Goal: Information Seeking & Learning: Learn about a topic

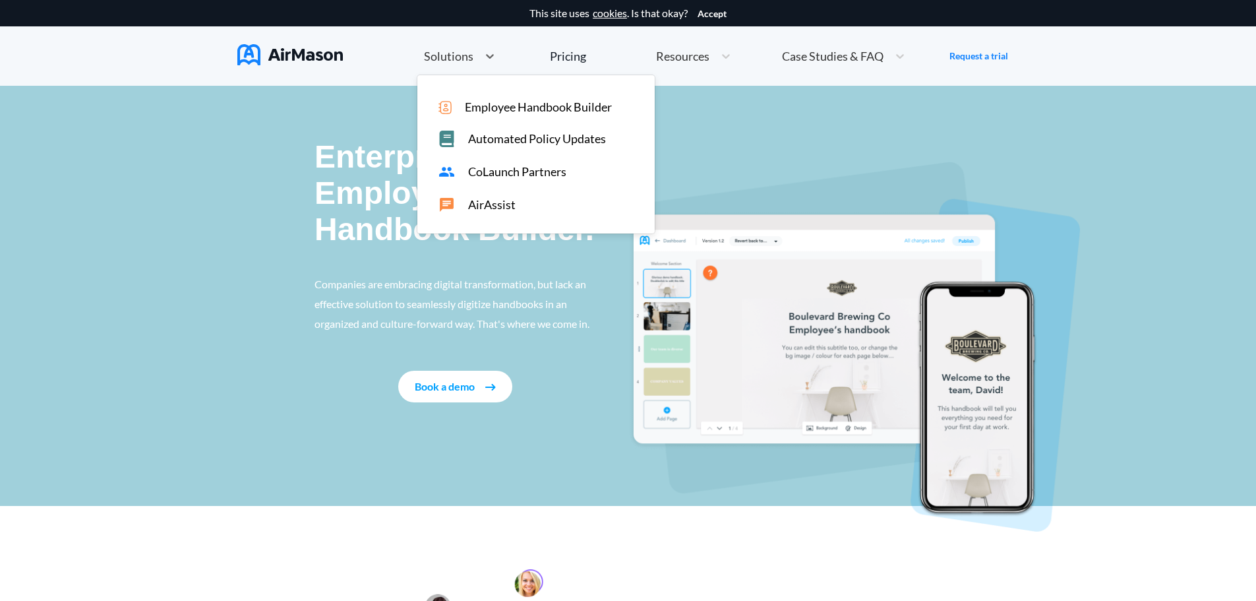
click at [458, 55] on span "Solutions" at bounding box center [448, 56] width 49 height 12
click at [474, 101] on span "Employee Handbook Builder" at bounding box center [538, 107] width 147 height 14
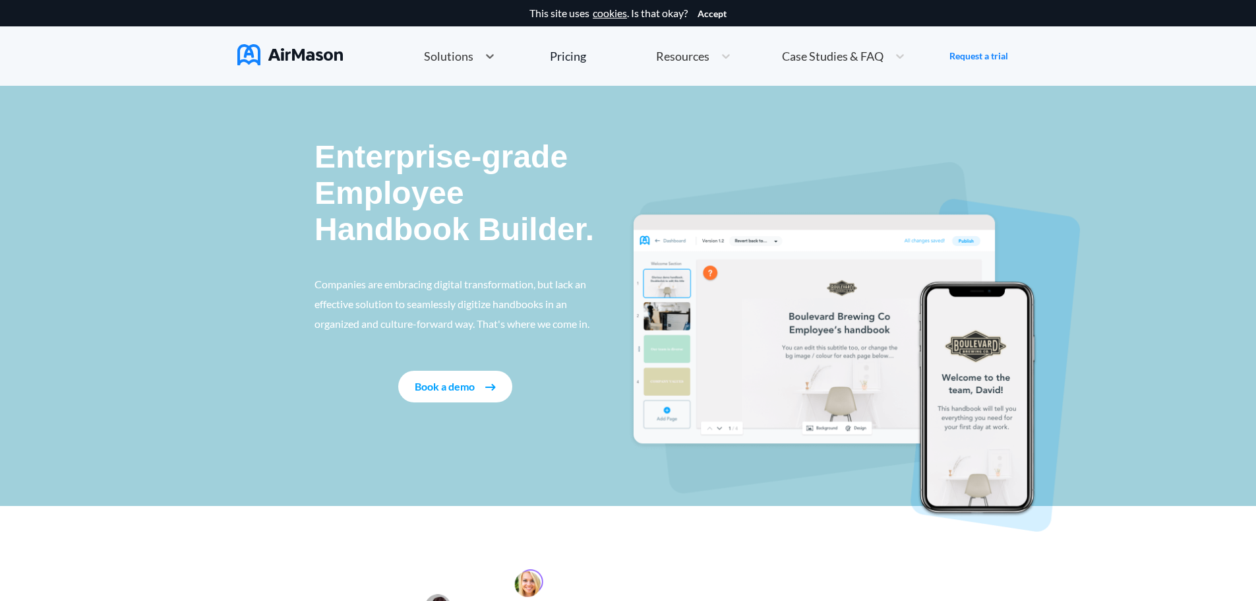
click at [475, 53] on div "Solutions" at bounding box center [447, 56] width 61 height 16
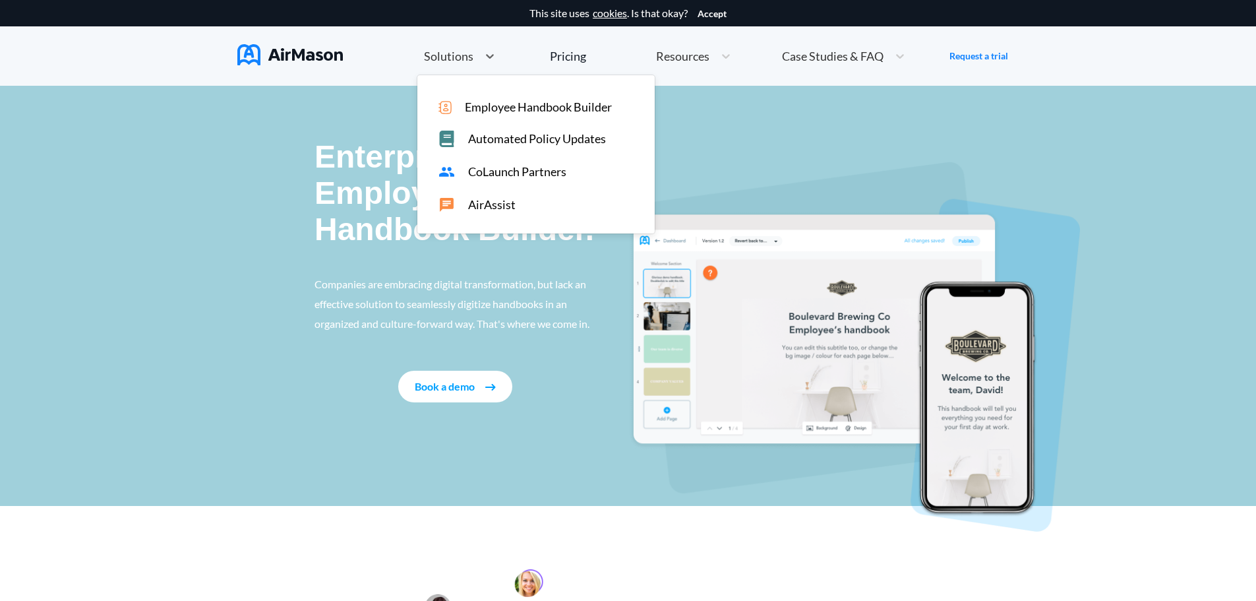
click at [479, 134] on span "Automated Policy Updates" at bounding box center [537, 139] width 138 height 14
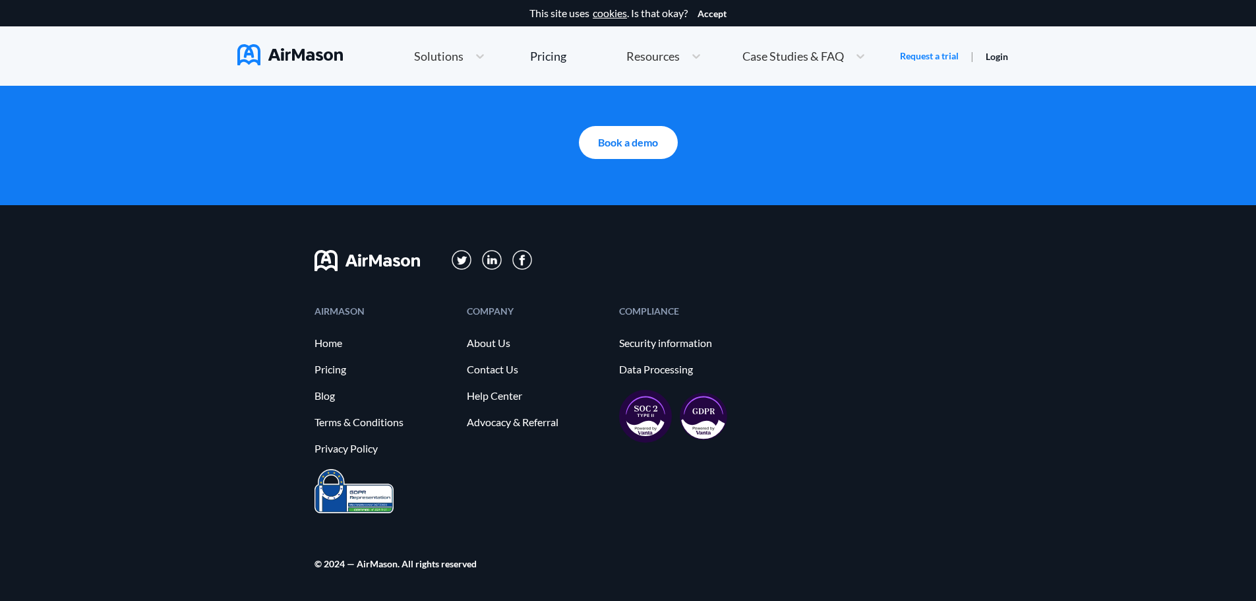
scroll to position [2910, 0]
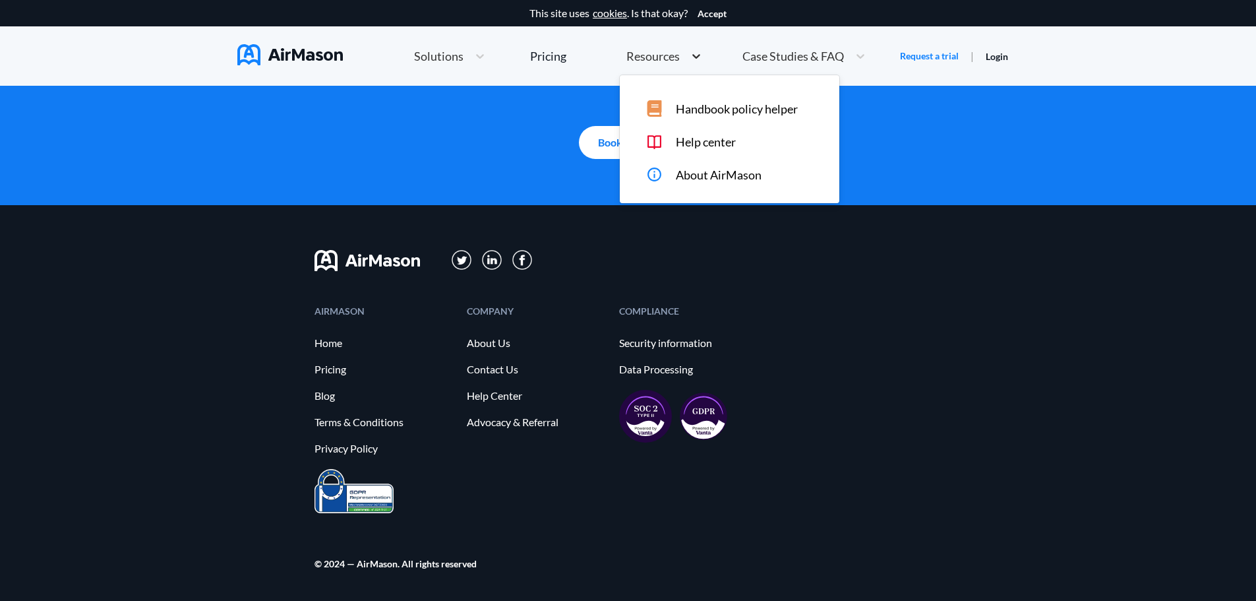
click at [688, 59] on div at bounding box center [697, 55] width 24 height 13
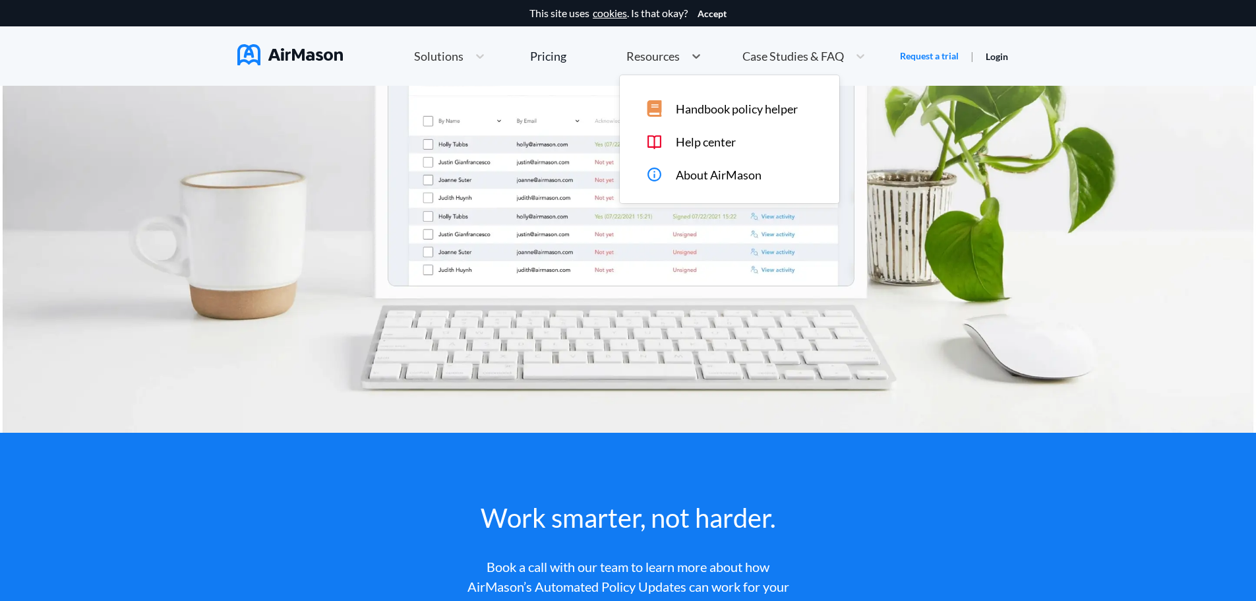
click at [701, 145] on span "Help center" at bounding box center [706, 142] width 60 height 14
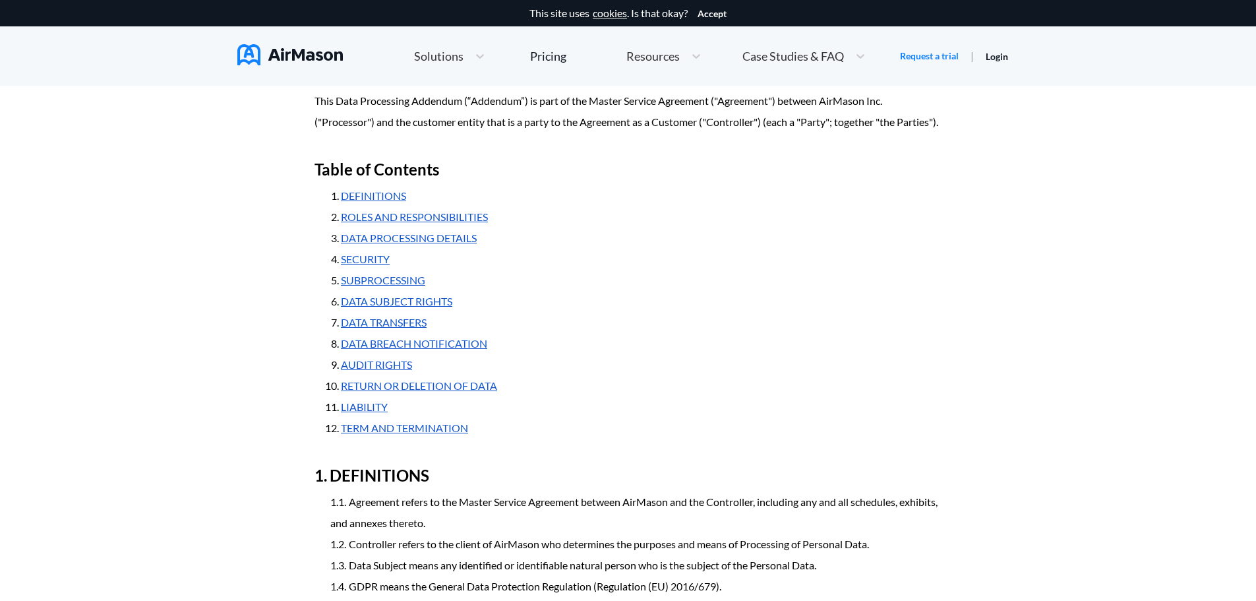
scroll to position [22, 0]
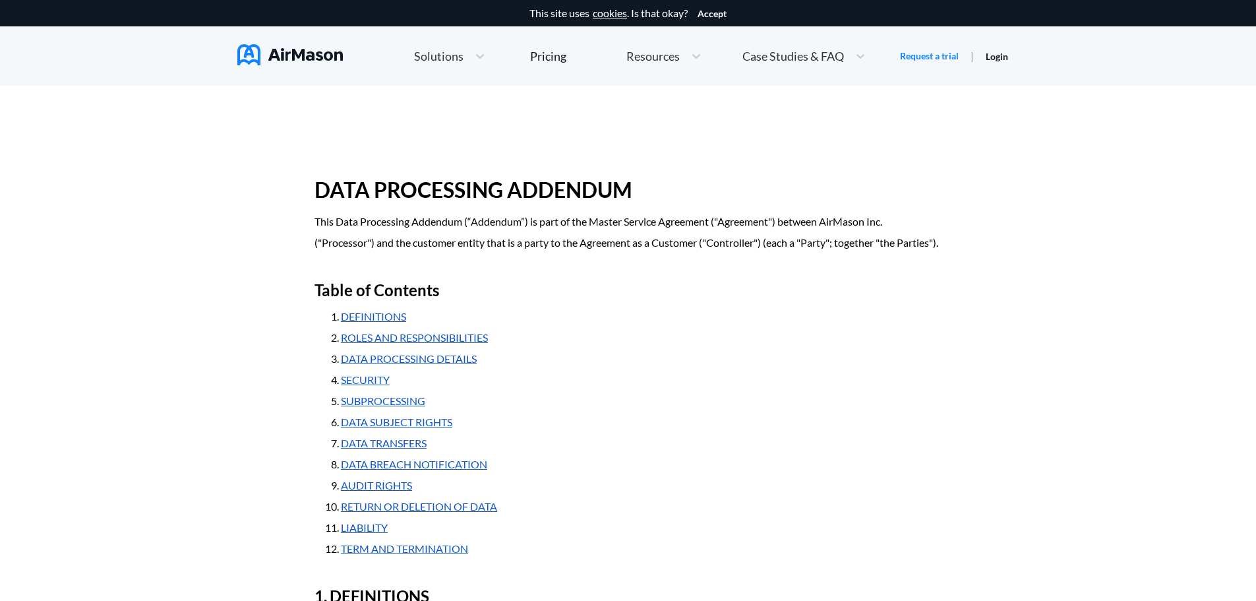
click at [793, 412] on li "SUBPROCESSING" at bounding box center [641, 400] width 601 height 21
click at [375, 386] on link "SECURITY" at bounding box center [365, 379] width 49 height 13
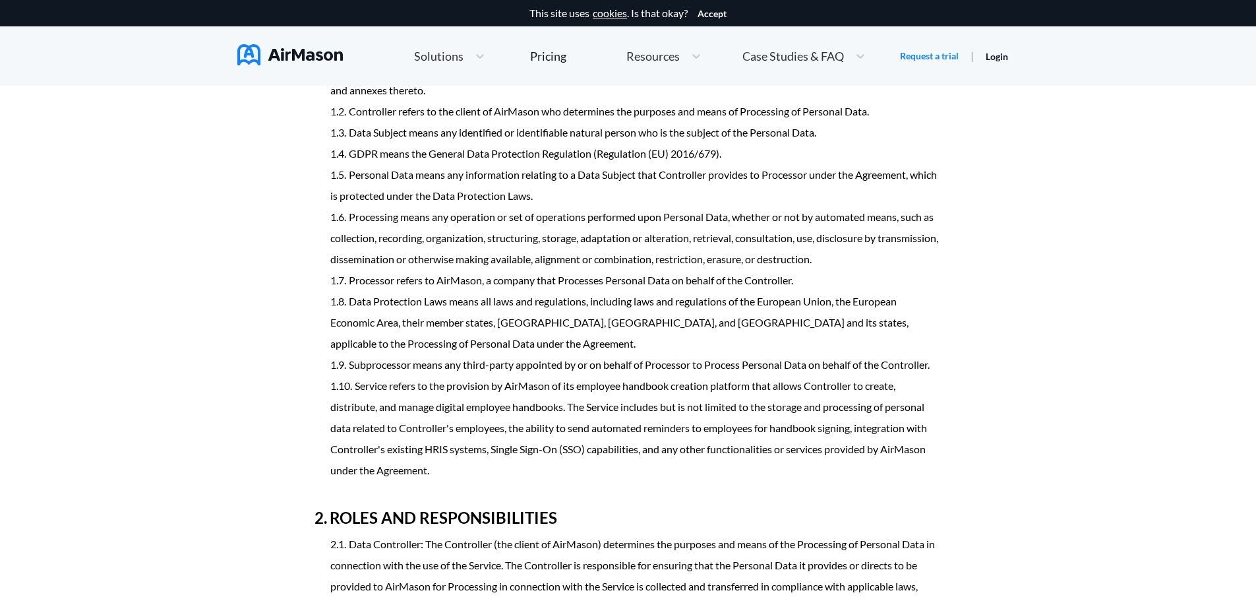
scroll to position [2665, 0]
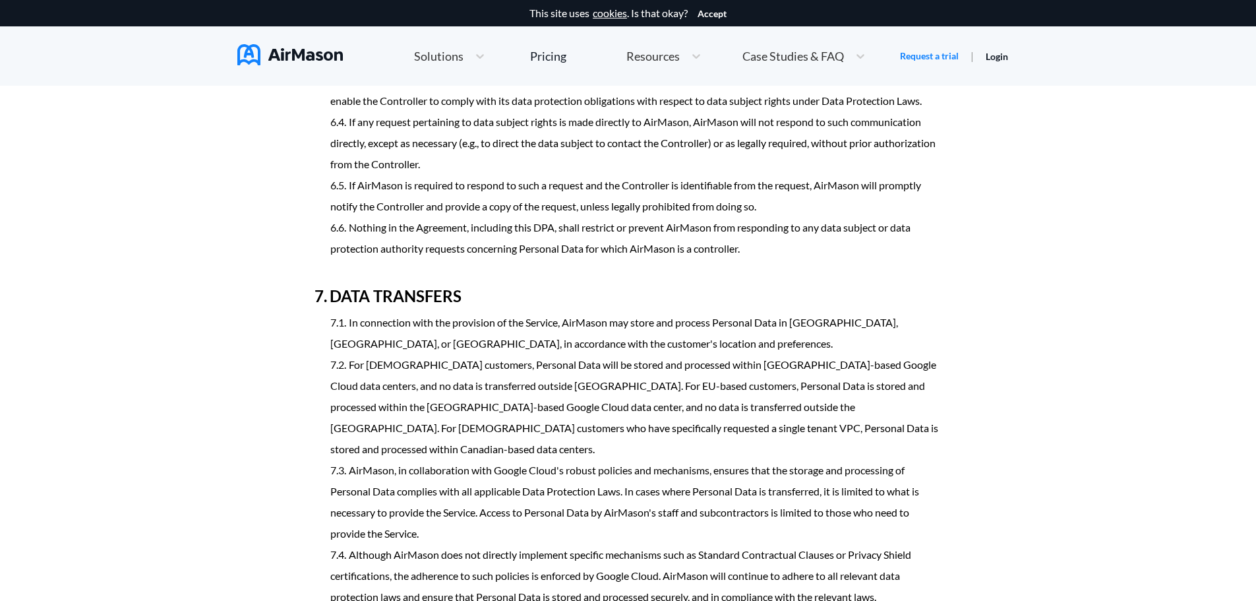
click at [619, 390] on li "For [DEMOGRAPHIC_DATA] customers, Personal Data will be stored and processed wi…" at bounding box center [635, 407] width 611 height 106
click at [590, 386] on li "For [DEMOGRAPHIC_DATA] customers, Personal Data will be stored and processed wi…" at bounding box center [635, 407] width 611 height 106
drag, startPoint x: 325, startPoint y: 386, endPoint x: 724, endPoint y: 396, distance: 399.1
click at [728, 396] on ol "In connection with the provision of the Service, AirMason may store and process…" at bounding box center [628, 459] width 627 height 295
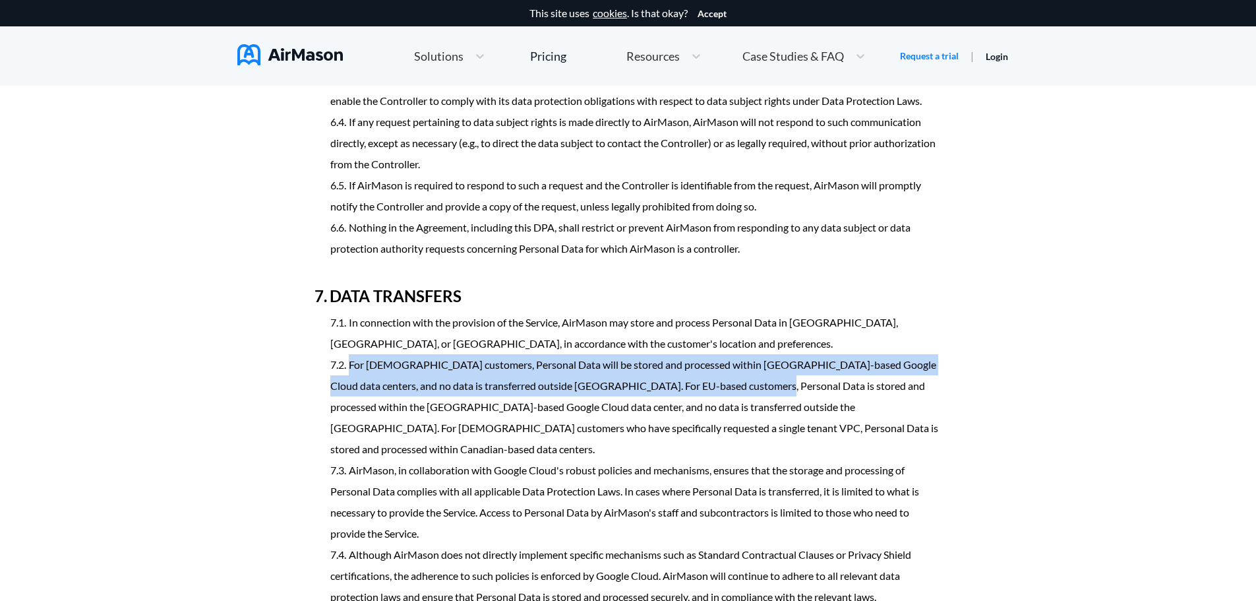
click at [495, 404] on li "For [DEMOGRAPHIC_DATA] customers, Personal Data will be stored and processed wi…" at bounding box center [635, 407] width 611 height 106
drag, startPoint x: 332, startPoint y: 386, endPoint x: 507, endPoint y: 413, distance: 176.8
click at [507, 413] on li "For [DEMOGRAPHIC_DATA] customers, Personal Data will be stored and processed wi…" at bounding box center [635, 407] width 611 height 106
copy li "For [DEMOGRAPHIC_DATA] customers, Personal Data will be stored and processed wi…"
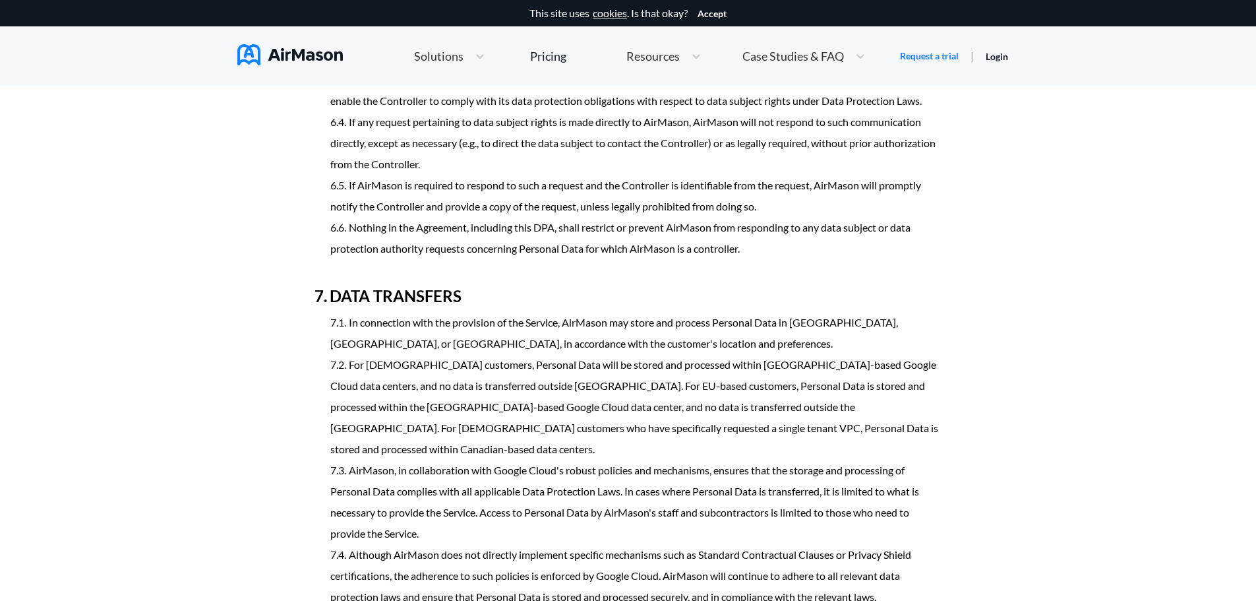
click at [612, 436] on li "For [DEMOGRAPHIC_DATA] customers, Personal Data will be stored and processed wi…" at bounding box center [635, 407] width 611 height 106
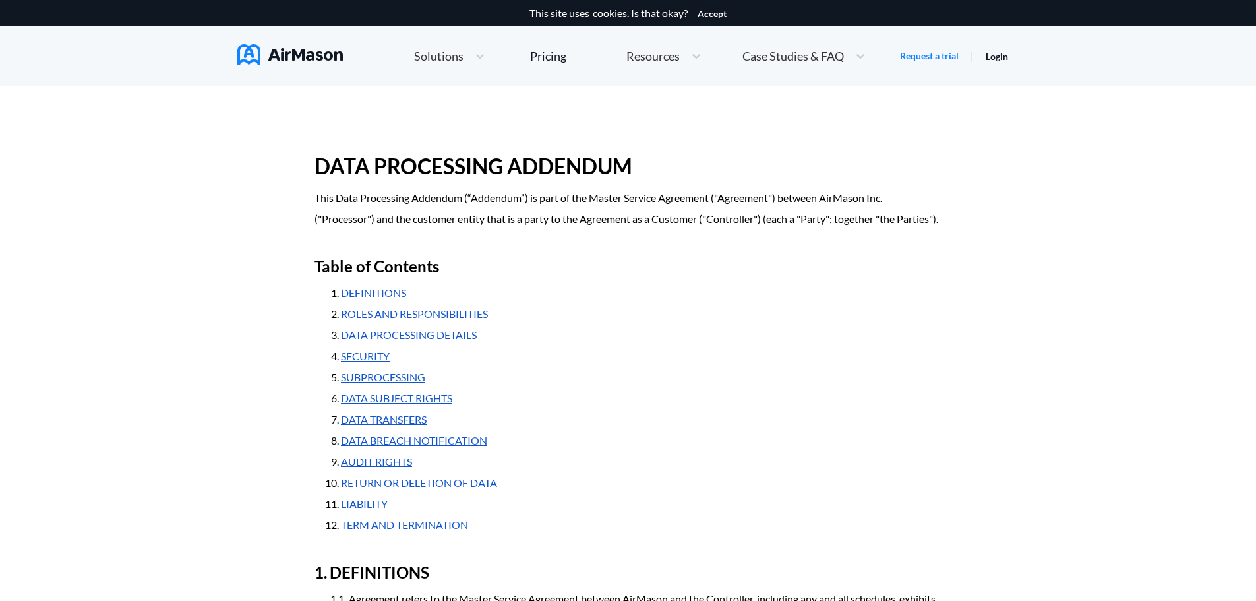
scroll to position [66, 0]
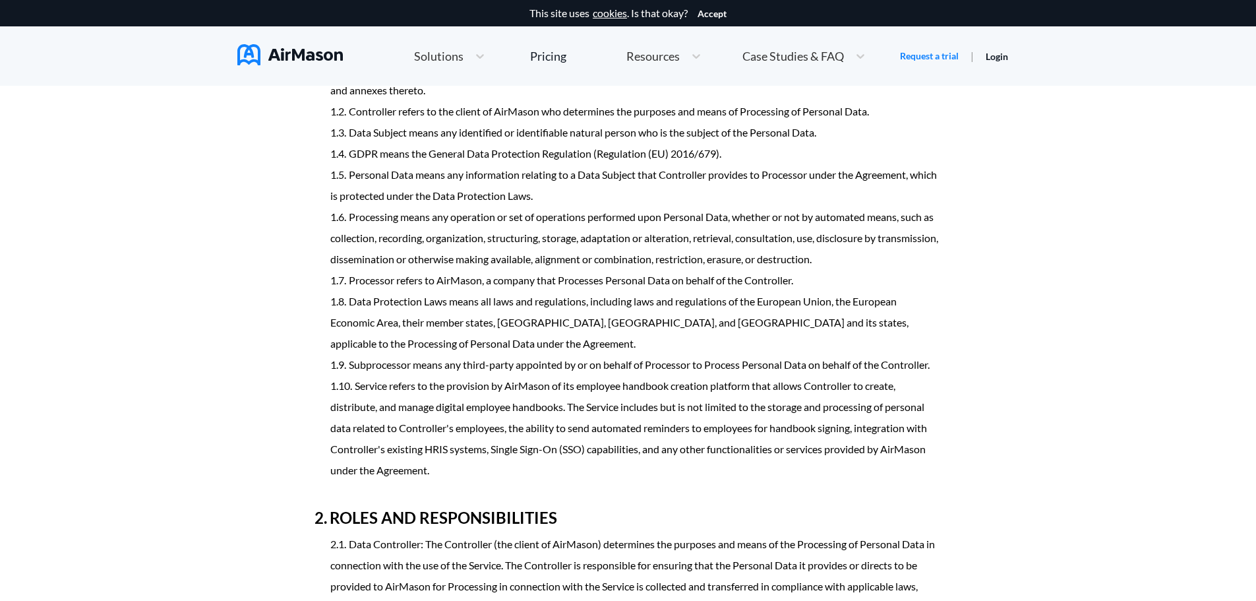
scroll to position [2665, 0]
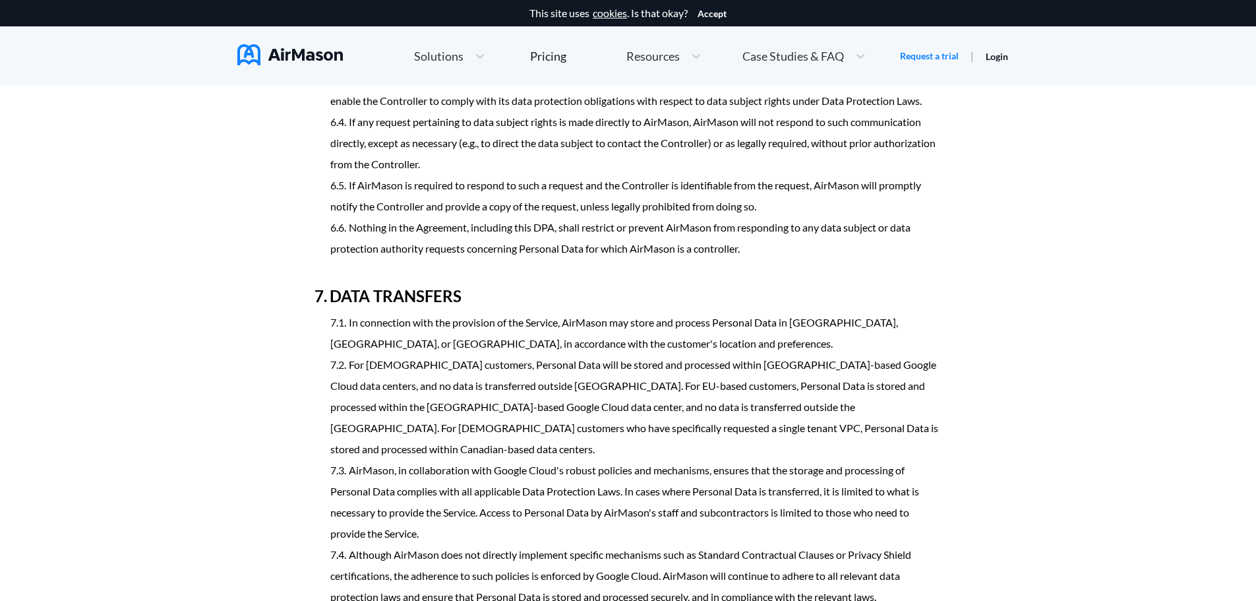
click at [566, 404] on li "For [DEMOGRAPHIC_DATA] customers, Personal Data will be stored and processed wi…" at bounding box center [635, 407] width 611 height 106
drag, startPoint x: 481, startPoint y: 441, endPoint x: 456, endPoint y: 430, distance: 26.9
click at [481, 441] on li "For [DEMOGRAPHIC_DATA] customers, Personal Data will be stored and processed wi…" at bounding box center [635, 407] width 611 height 106
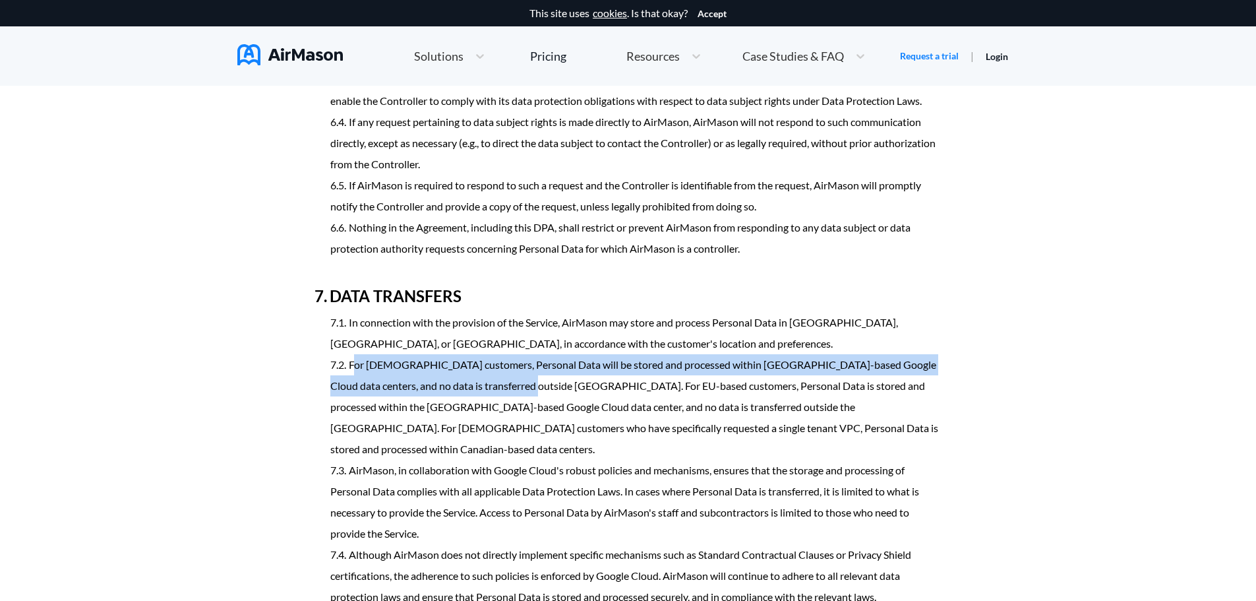
drag, startPoint x: 353, startPoint y: 386, endPoint x: 489, endPoint y: 400, distance: 137.2
click at [503, 413] on li "For [DEMOGRAPHIC_DATA] customers, Personal Data will be stored and processed wi…" at bounding box center [635, 407] width 611 height 106
copy li "or US-based customers, Personal Data will be stored and processed within [GEOGR…"
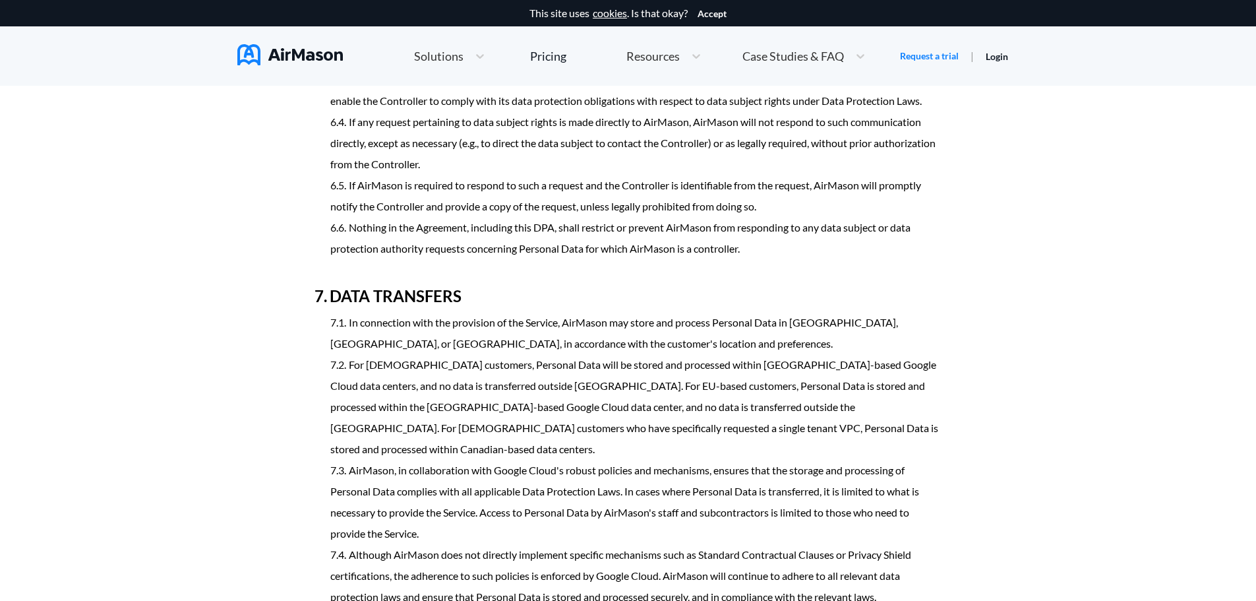
click at [394, 474] on li "AirMason, in collaboration with Google Cloud's robust policies and mechanisms, …" at bounding box center [635, 502] width 611 height 84
